Goal: Task Accomplishment & Management: Manage account settings

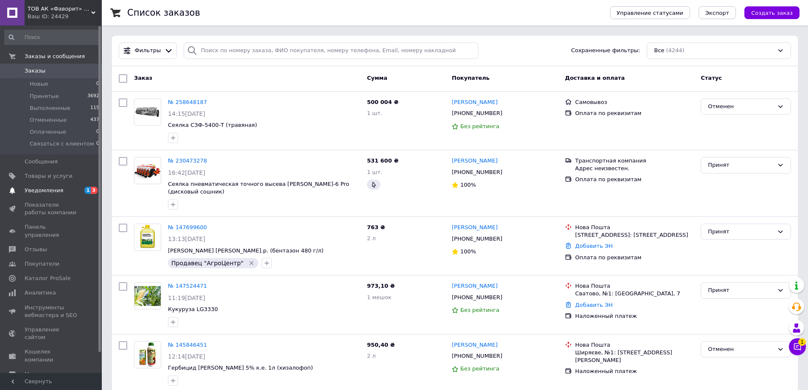
click at [72, 188] on span "Уведомления" at bounding box center [52, 191] width 54 height 8
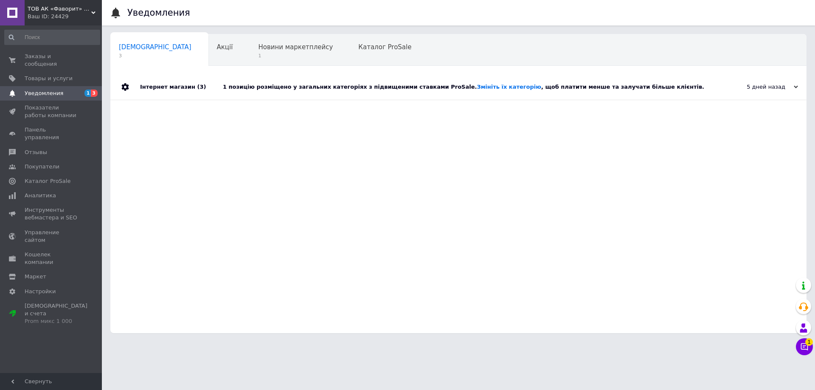
click at [220, 86] on div "Інтернет магазин (3)" at bounding box center [181, 86] width 83 height 25
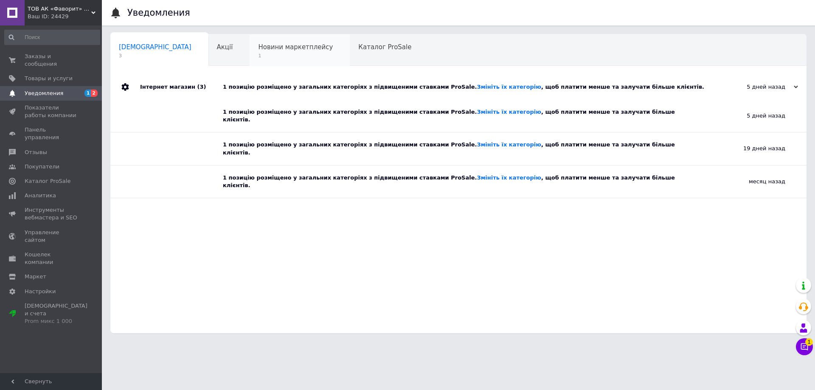
click at [250, 41] on div "Новини маркетплейсу 1" at bounding box center [299, 50] width 100 height 32
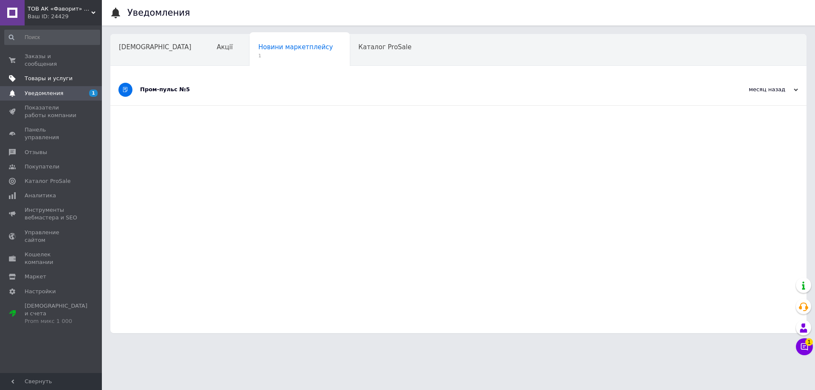
click at [53, 75] on span "Товары и услуги" at bounding box center [49, 79] width 48 height 8
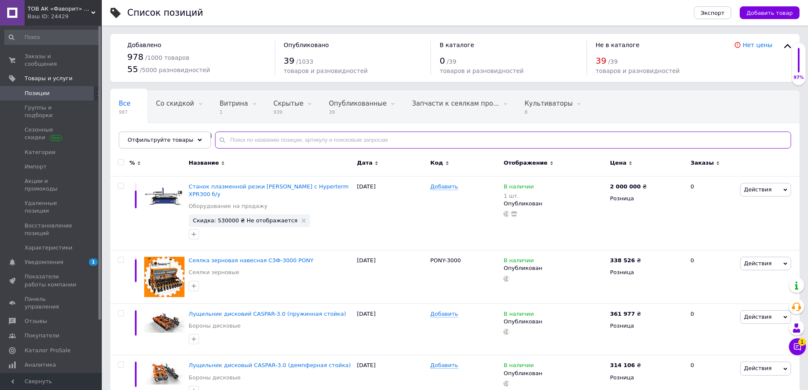
click at [261, 137] on input "text" at bounding box center [503, 140] width 576 height 17
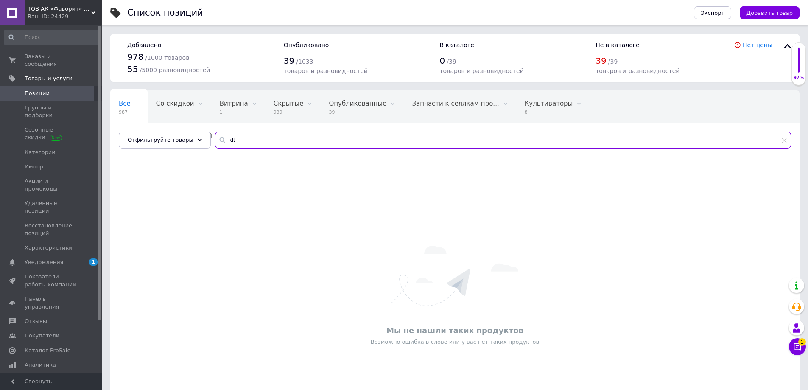
type input "d"
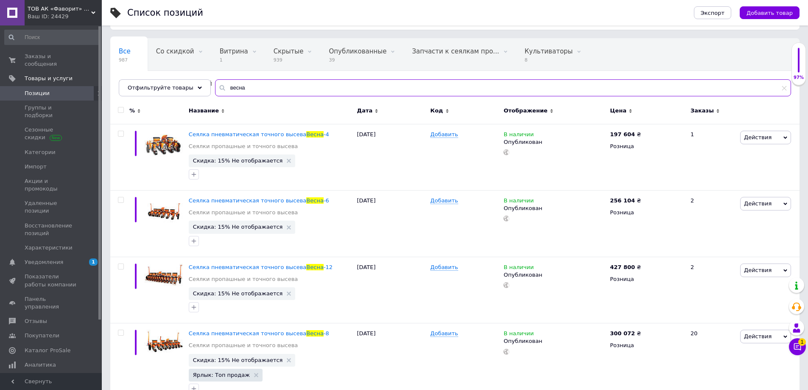
scroll to position [60, 0]
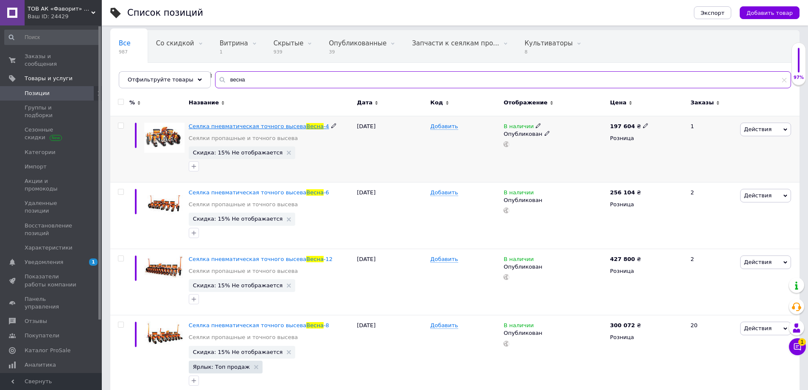
type input "весна"
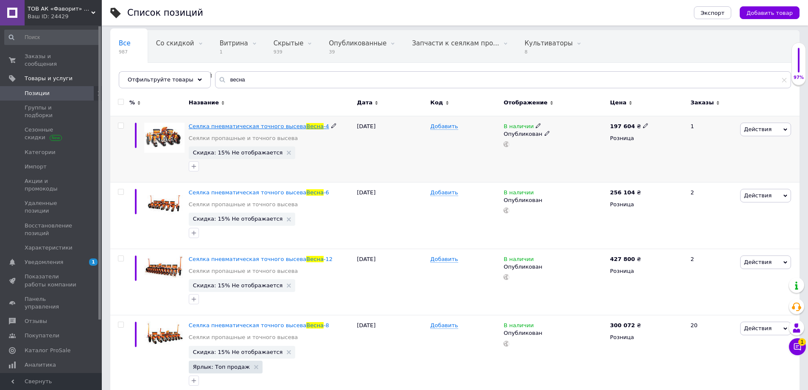
click at [261, 126] on span "Сеялка пневматическая точного высева" at bounding box center [248, 126] width 118 height 6
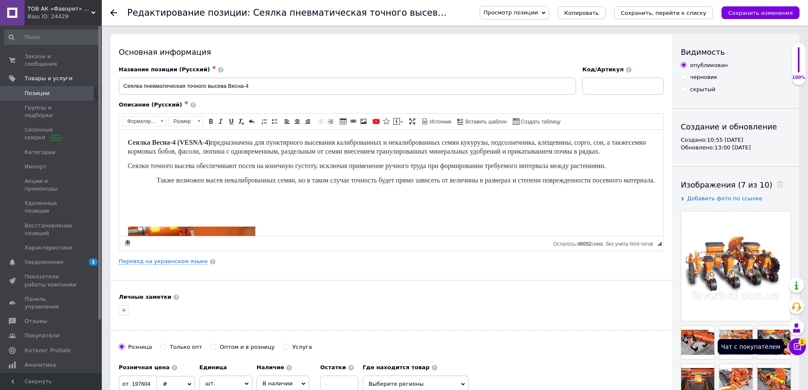
drag, startPoint x: 800, startPoint y: 344, endPoint x: 795, endPoint y: 339, distance: 6.9
click at [801, 344] on span "1" at bounding box center [803, 342] width 8 height 8
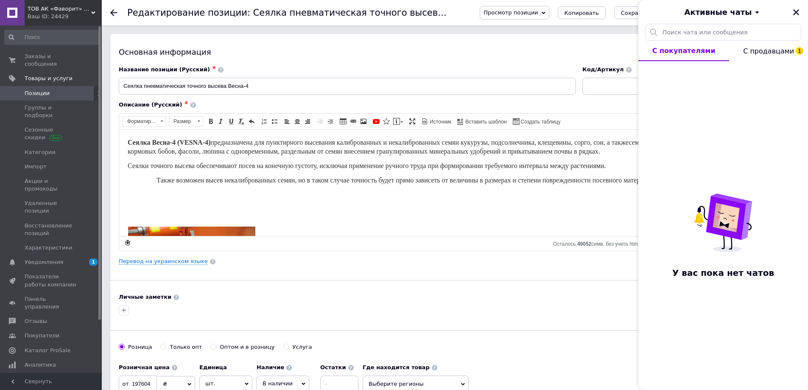
click at [751, 52] on span "С продавцами 1" at bounding box center [768, 51] width 51 height 8
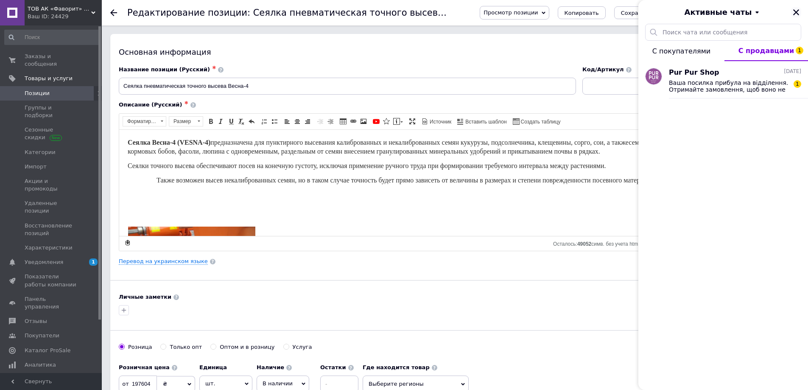
click at [796, 9] on icon "Закрыть" at bounding box center [797, 12] width 8 height 8
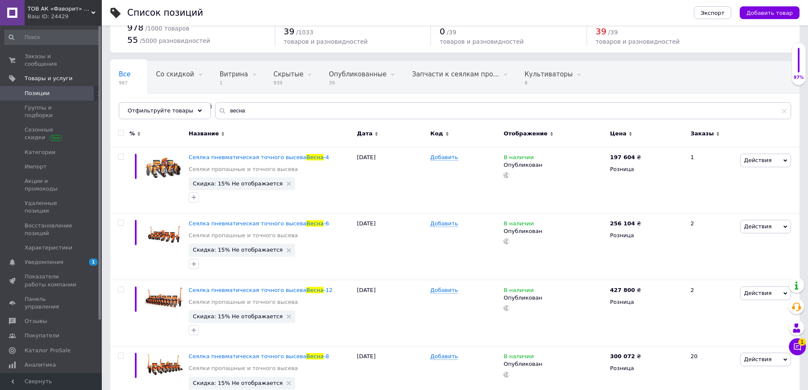
scroll to position [60, 0]
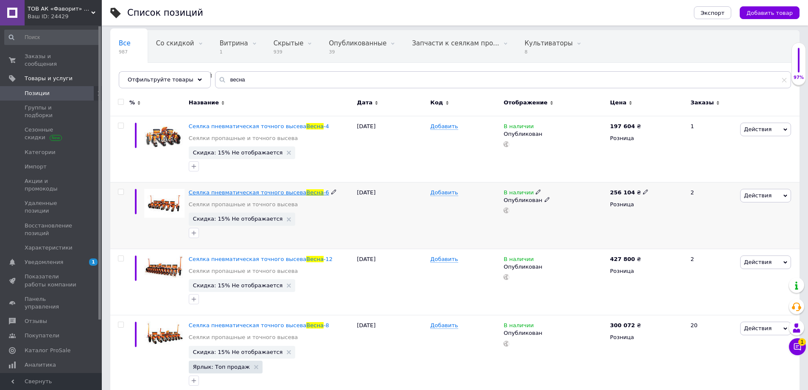
click at [241, 191] on span "Сеялка пневматическая точного высева" at bounding box center [248, 192] width 118 height 6
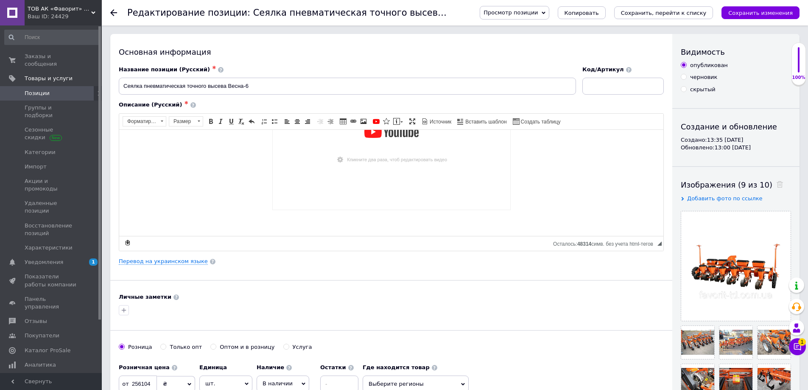
scroll to position [711, 0]
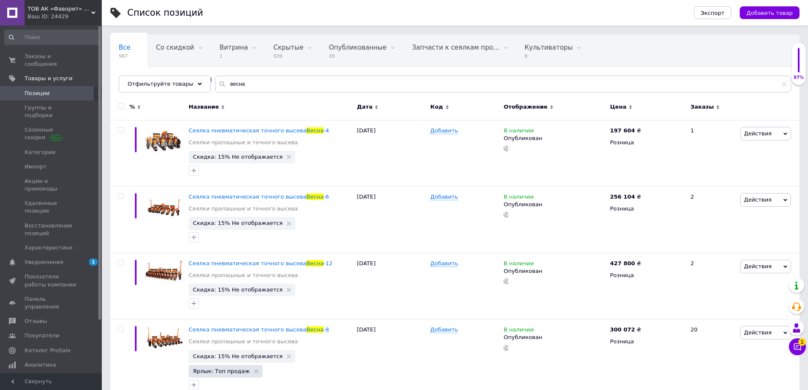
scroll to position [60, 0]
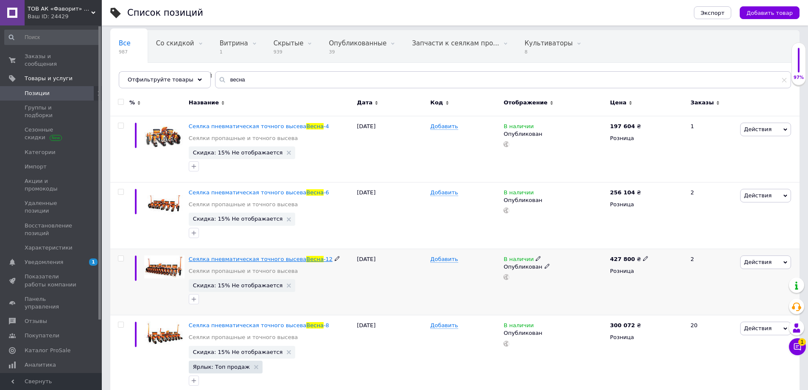
click at [257, 261] on span "Сеялка пневматическая точного высева" at bounding box center [248, 259] width 118 height 6
